Goal: Task Accomplishment & Management: Manage account settings

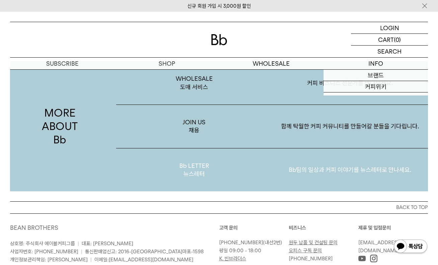
scroll to position [1253, 0]
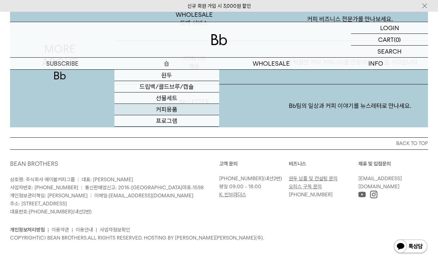
click at [168, 108] on link "커피용품" at bounding box center [167, 109] width 104 height 11
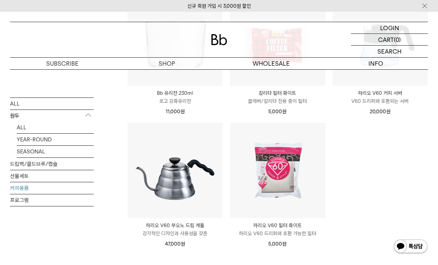
scroll to position [167, 0]
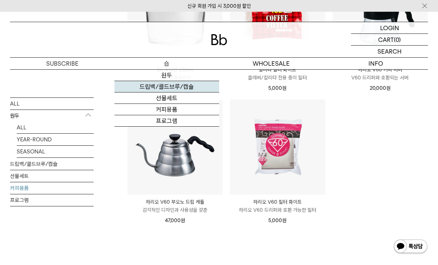
click at [171, 89] on link "드립백/콜드브루/캡슐" at bounding box center [167, 86] width 104 height 11
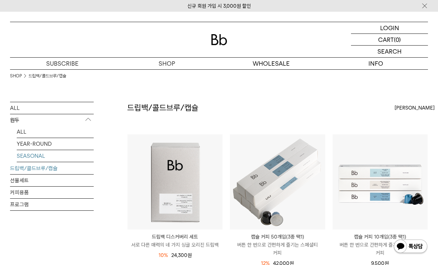
click at [21, 153] on link "SEASONAL" at bounding box center [55, 156] width 77 height 12
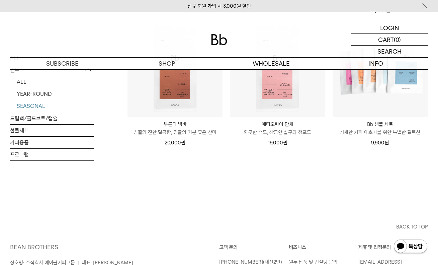
scroll to position [138, 0]
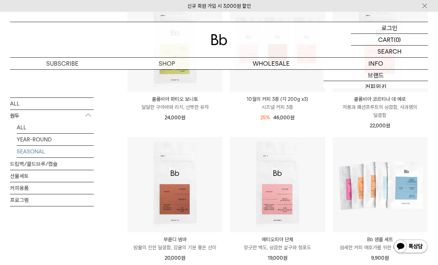
click at [401, 30] on div "LOGIN 로그인" at bounding box center [389, 27] width 77 height 11
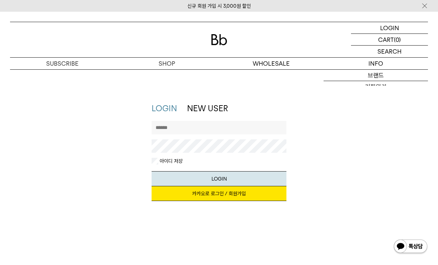
click at [214, 128] on input "text" at bounding box center [219, 127] width 135 height 13
click at [210, 192] on link "카카오로 로그인 / 회원가입" at bounding box center [219, 193] width 135 height 15
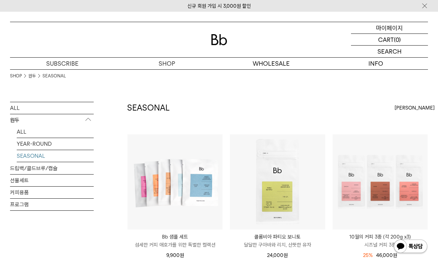
click at [390, 27] on p "마이페이지" at bounding box center [389, 27] width 27 height 11
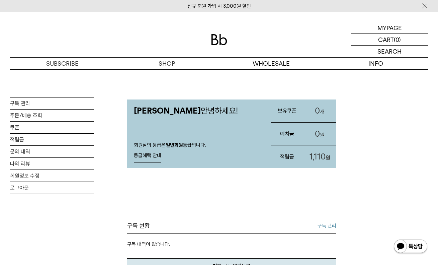
click at [146, 157] on link "등급혜택 안내" at bounding box center [147, 155] width 27 height 13
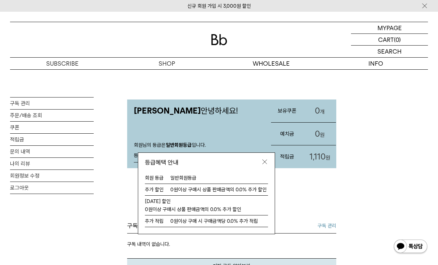
click at [266, 159] on img at bounding box center [265, 161] width 7 height 7
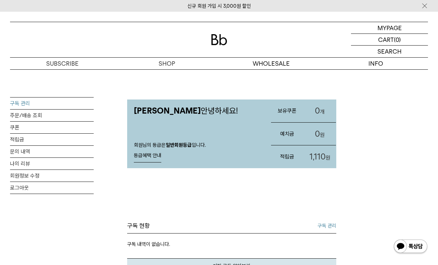
click at [52, 102] on link "구독 관리" at bounding box center [52, 103] width 84 height 12
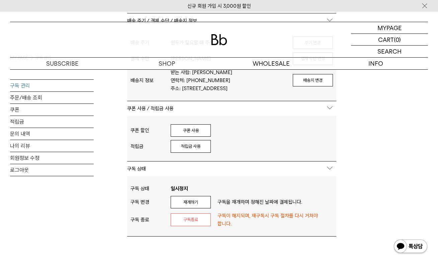
scroll to position [274, 0]
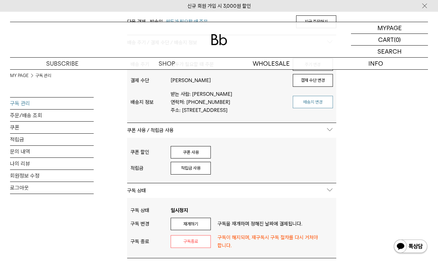
click at [308, 106] on button "배송지 변경" at bounding box center [313, 102] width 40 height 13
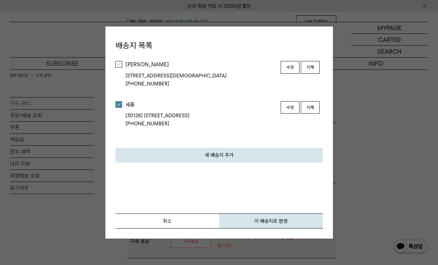
click at [122, 65] on li "김가인 [07209] 서울특별시 영등포구 양평로17길 36 (성원아파트) 101-204 010-2736-9714 수정 삭제" at bounding box center [220, 74] width 208 height 40
click at [119, 65] on div at bounding box center [119, 64] width 7 height 7
click at [259, 222] on button "이 배송지로 변경" at bounding box center [271, 220] width 104 height 15
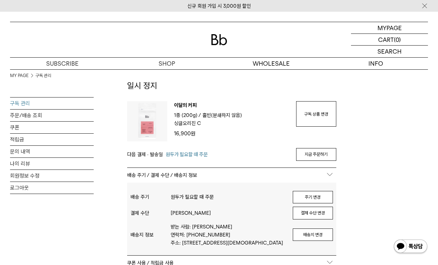
scroll to position [133, 0]
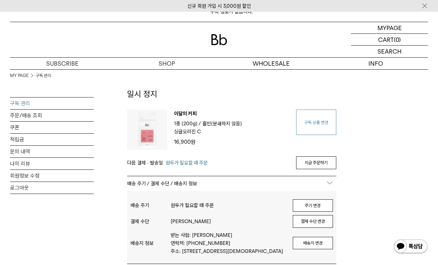
click at [318, 116] on link "구독 상품 변경" at bounding box center [316, 122] width 40 height 25
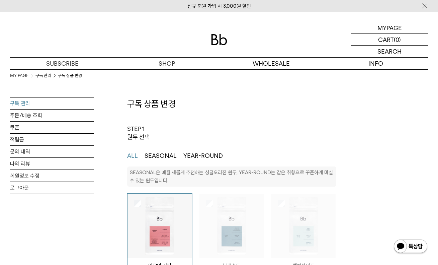
select select "**"
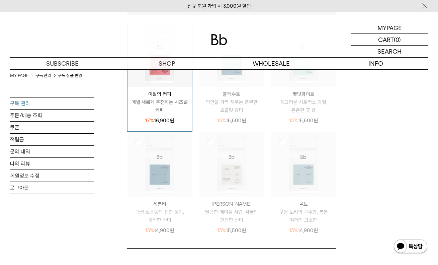
scroll to position [66, 0]
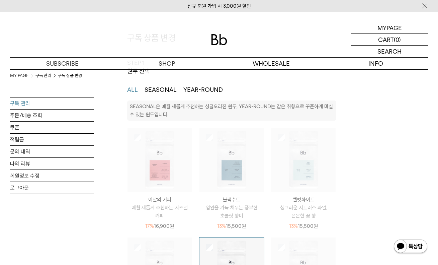
click at [190, 182] on img at bounding box center [160, 160] width 65 height 65
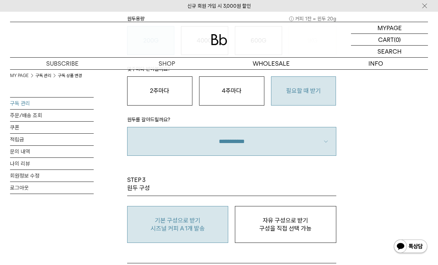
scroll to position [610, 0]
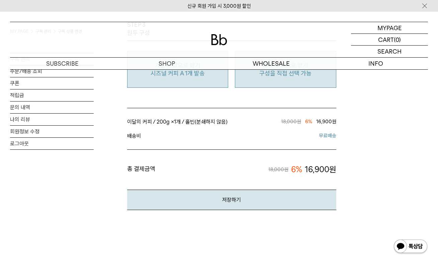
click at [299, 84] on button "자유 구성으로 받기 구성을 직접 선택 가능" at bounding box center [285, 69] width 101 height 37
type input "*"
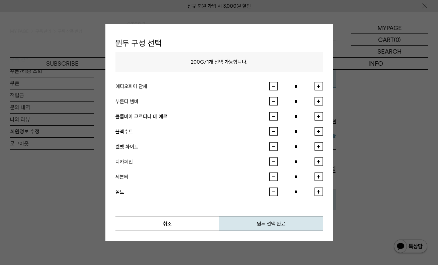
scroll to position [619, 0]
click at [179, 224] on button "취소" at bounding box center [168, 223] width 104 height 15
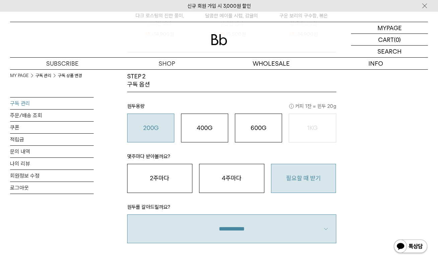
scroll to position [208, 0]
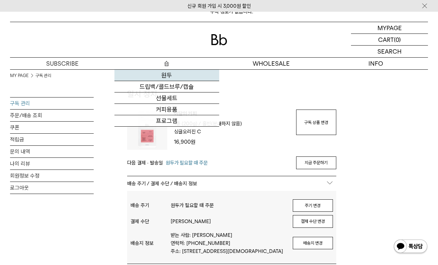
click at [164, 74] on link "원두" at bounding box center [167, 75] width 104 height 11
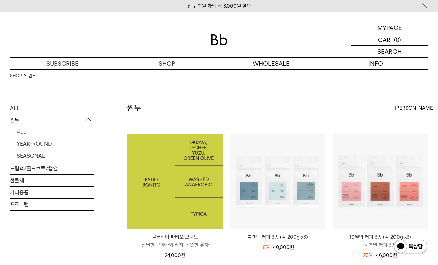
click at [160, 171] on img at bounding box center [175, 181] width 95 height 95
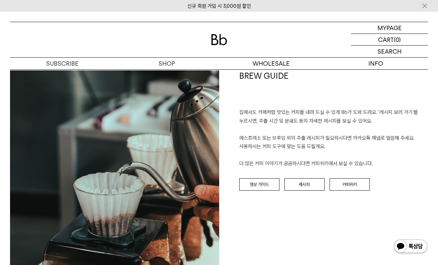
scroll to position [834, 0]
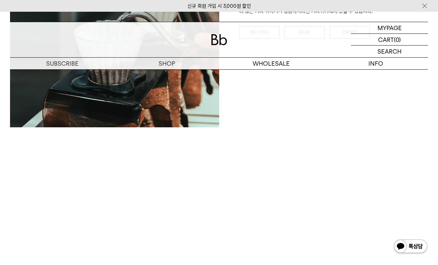
click at [90, 164] on div "BREW GUIDE 집에서도 카페처럼 맛있는 커피를 내려 드실 ﻿수 있게 Bb가 도와 드려요. '레시피 보러 가기'를 누르시면, 추출 시간 및…" at bounding box center [219, 56] width 418 height 276
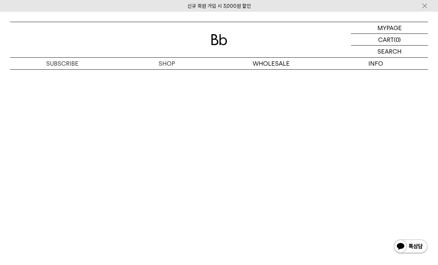
scroll to position [1162, 0]
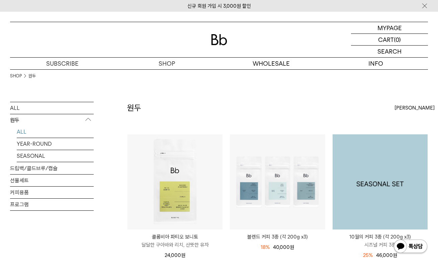
scroll to position [155, 0]
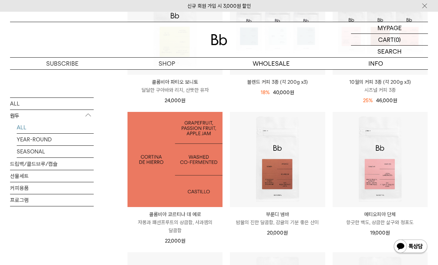
click at [196, 170] on img at bounding box center [175, 159] width 95 height 95
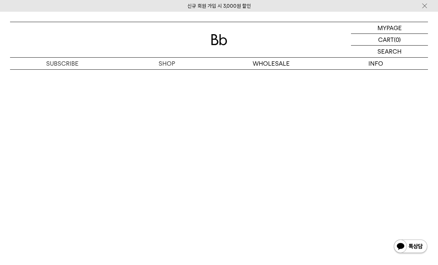
scroll to position [1517, 0]
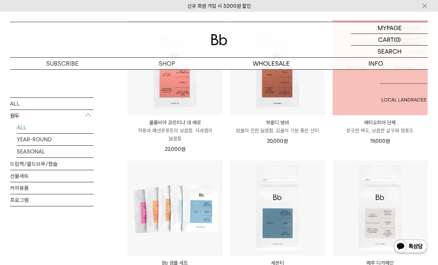
scroll to position [242, 0]
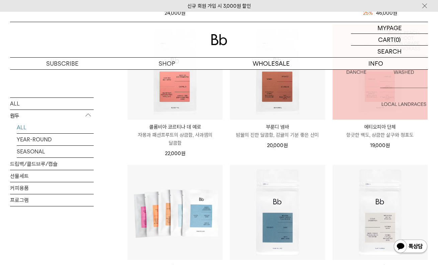
click at [370, 106] on img at bounding box center [380, 71] width 95 height 95
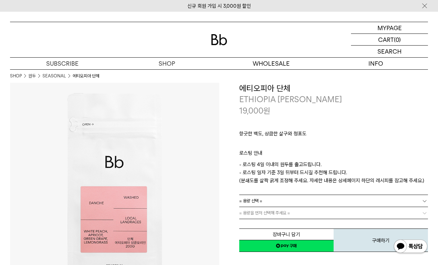
click at [267, 185] on div "향긋한 백도, 상큼한 살구와 청포도 ㅤ 로스팅 안내 - 로스팅 4일 이내의 원두를 출고드립니다. - 로스팅 일자 기준 3일 뒤부터 드시길 추천…" at bounding box center [333, 155] width 189 height 78
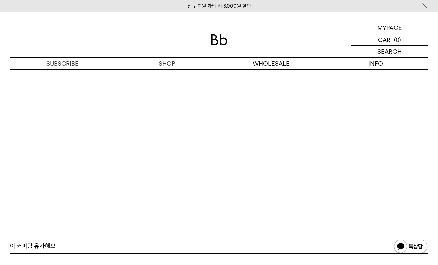
scroll to position [1647, 0]
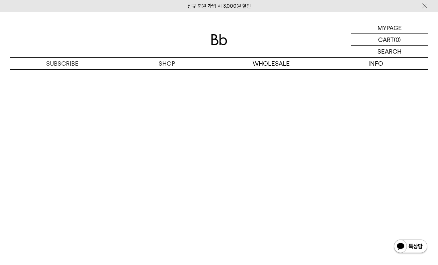
scroll to position [1653, 0]
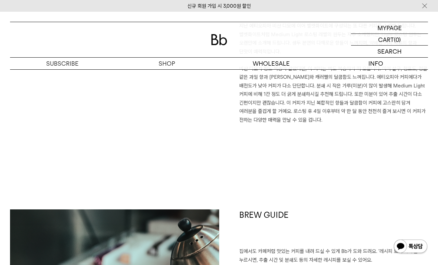
scroll to position [368, 0]
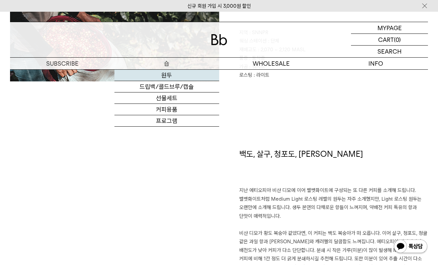
click at [169, 73] on link "원두" at bounding box center [167, 75] width 104 height 11
